Goal: Use online tool/utility: Utilize a website feature to perform a specific function

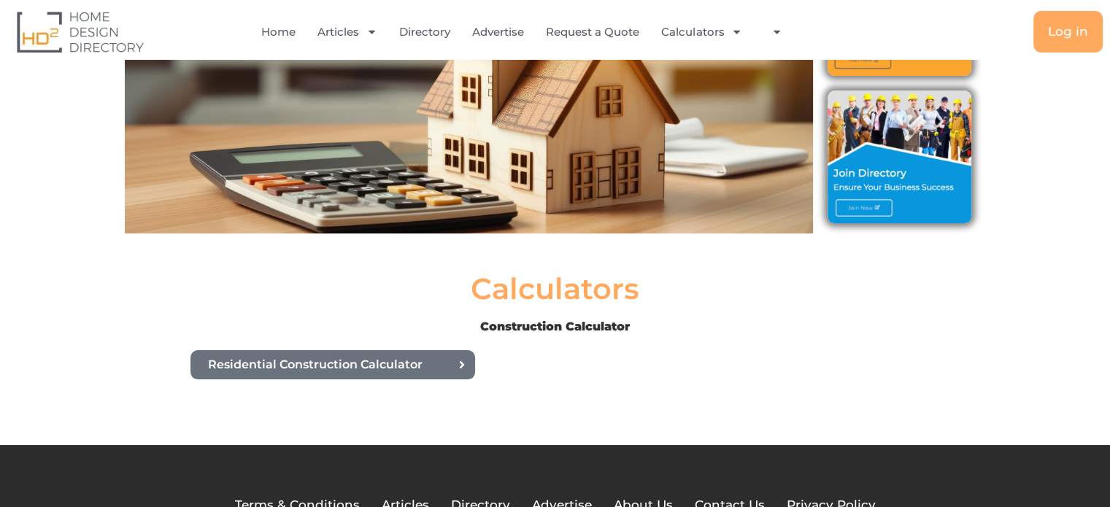
scroll to position [219, 0]
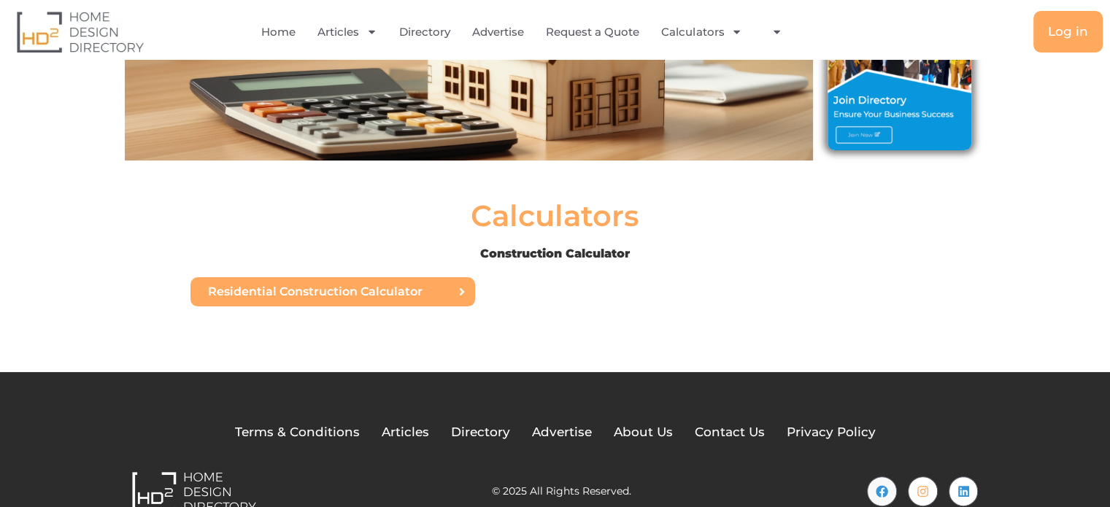
click at [463, 291] on icon at bounding box center [461, 291] width 4 height 7
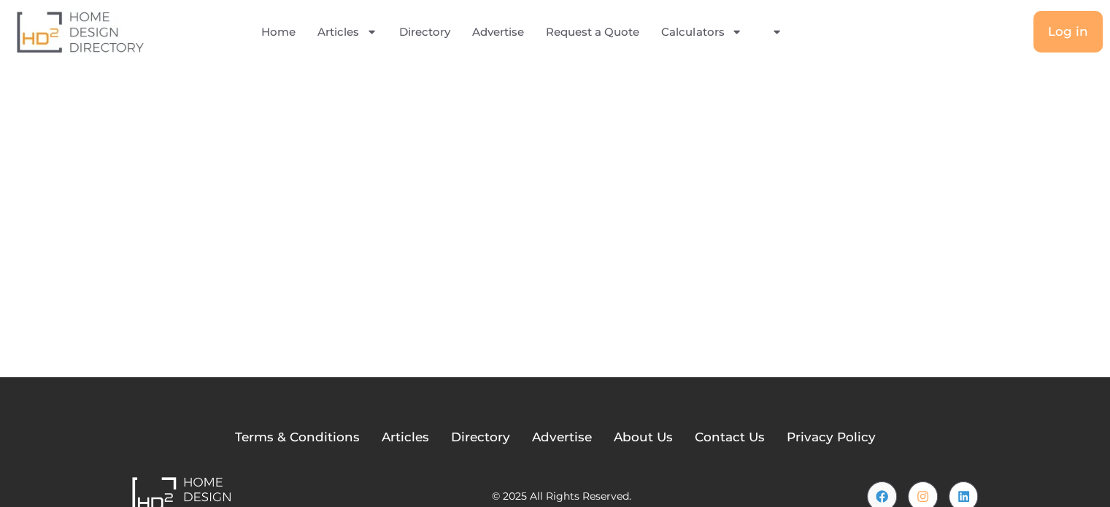
scroll to position [121, 0]
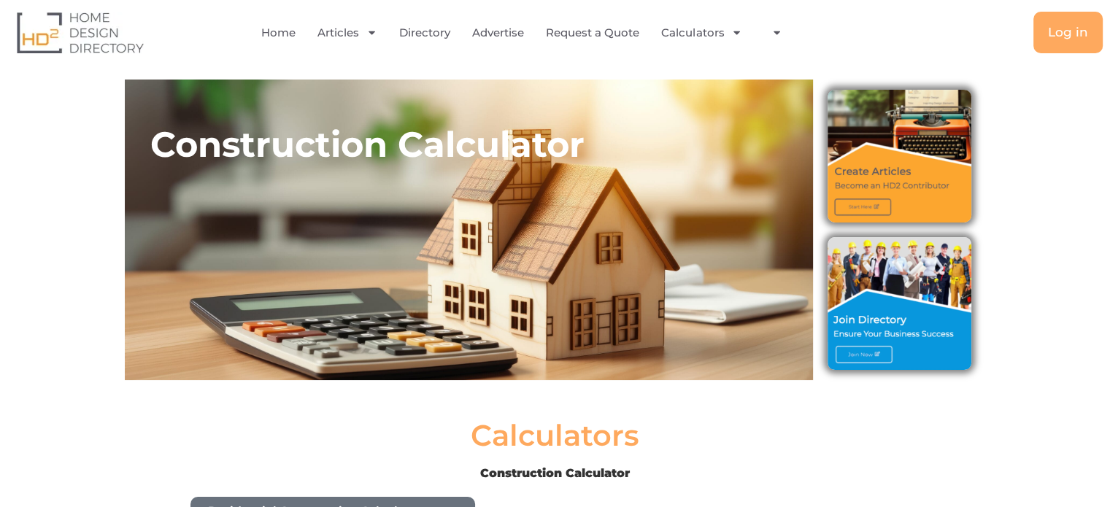
scroll to position [219, 0]
